Goal: Transaction & Acquisition: Subscribe to service/newsletter

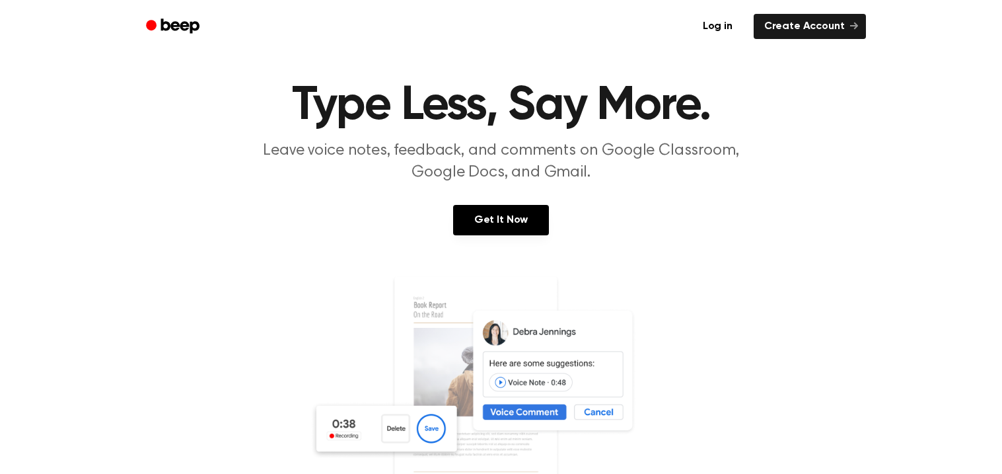
scroll to position [22, 0]
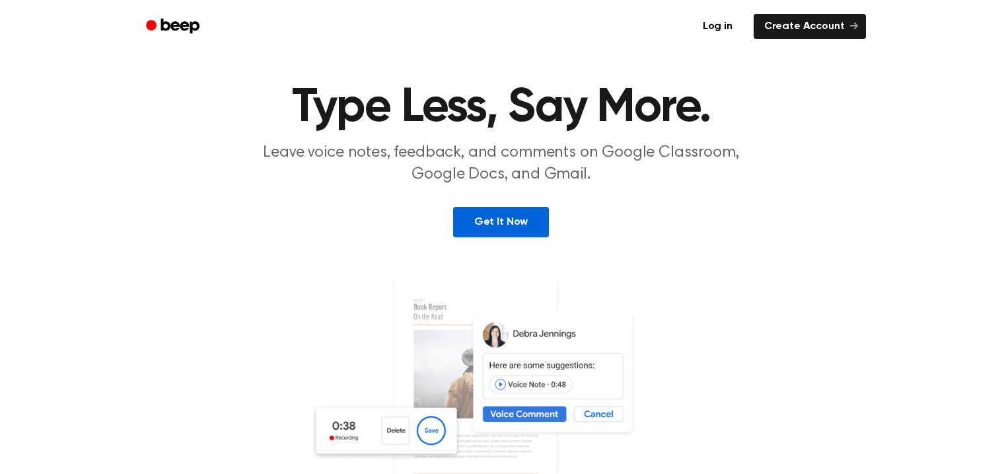
click at [527, 227] on link "Get It Now" at bounding box center [501, 222] width 96 height 30
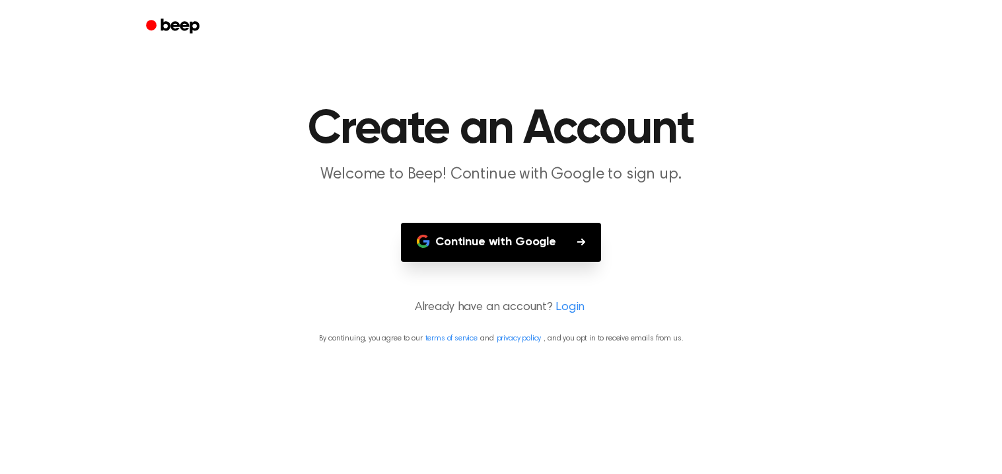
click at [552, 240] on button "Continue with Google" at bounding box center [501, 242] width 200 height 39
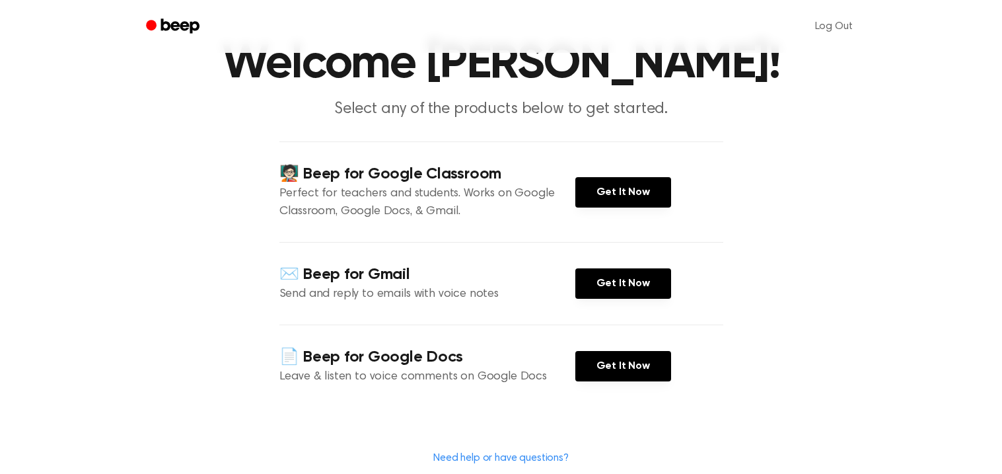
scroll to position [67, 0]
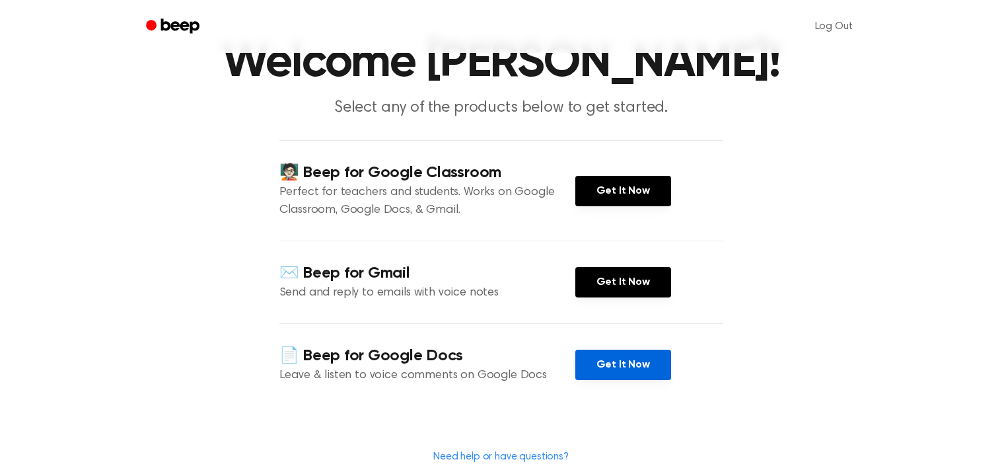
click at [638, 366] on link "Get It Now" at bounding box center [623, 364] width 96 height 30
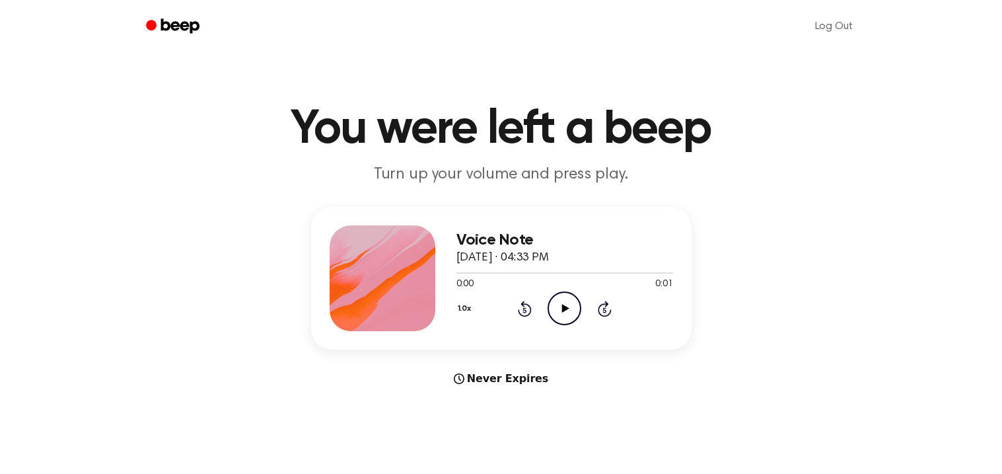
click at [564, 299] on icon "Play Audio" at bounding box center [565, 308] width 34 height 34
click at [553, 306] on icon "Play Audio" at bounding box center [565, 308] width 34 height 34
click at [562, 312] on icon at bounding box center [565, 308] width 7 height 9
click at [566, 320] on icon "Play Audio" at bounding box center [565, 308] width 34 height 34
